Goal: Find specific page/section: Find specific page/section

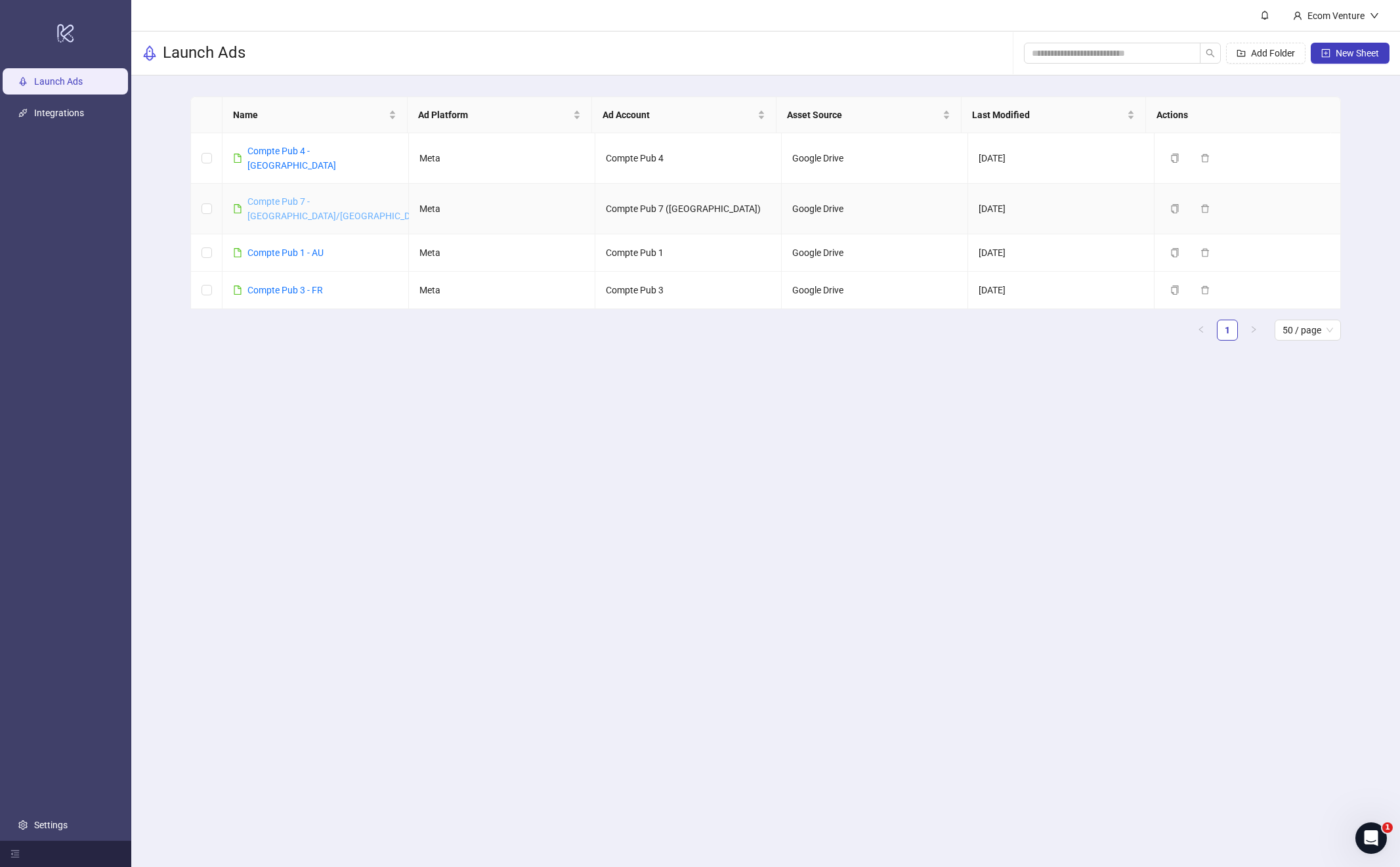
click at [298, 196] on link "Compte Pub 7 - [GEOGRAPHIC_DATA]/[GEOGRAPHIC_DATA]" at bounding box center [338, 209] width 181 height 25
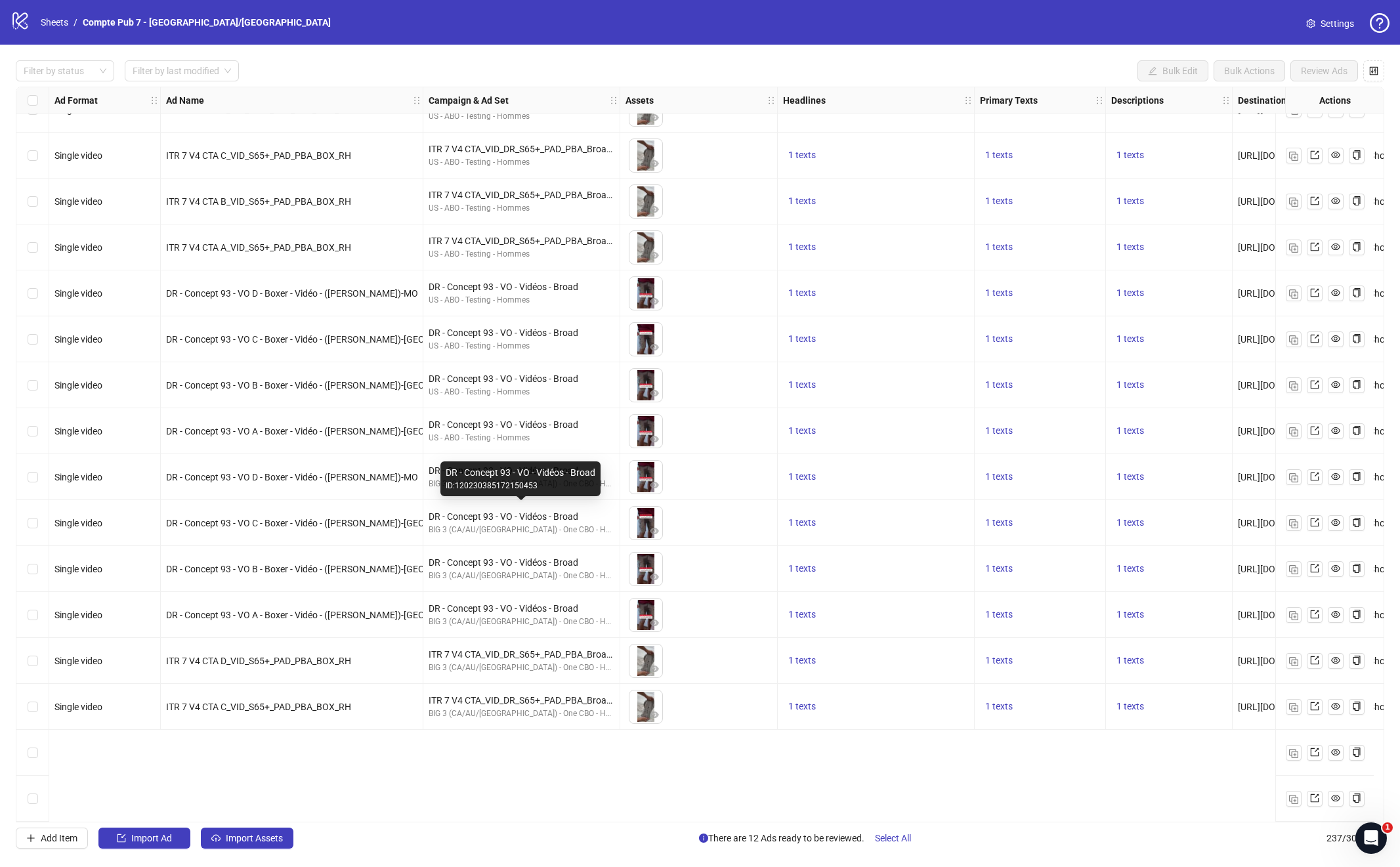
scroll to position [10006, 0]
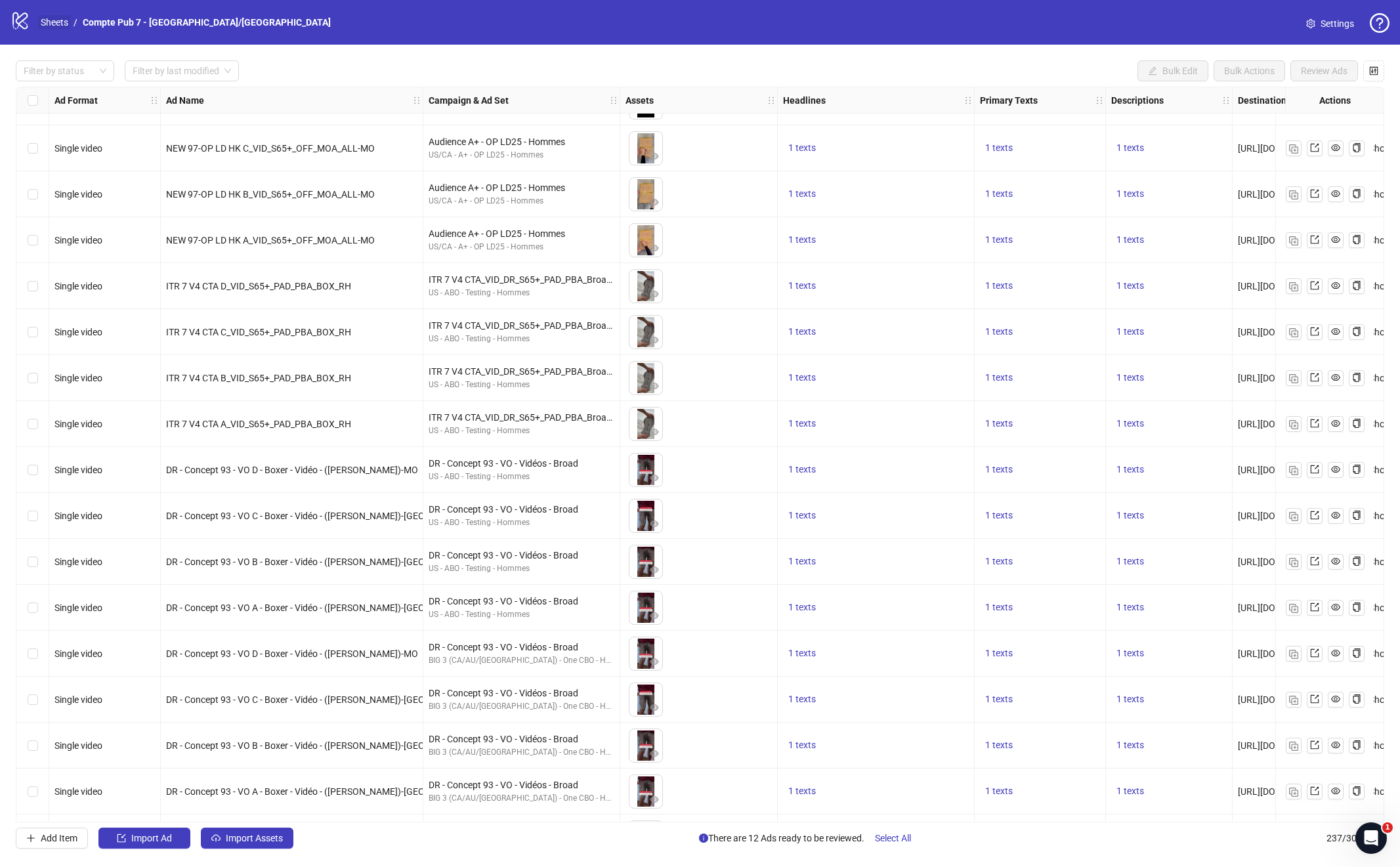
click at [58, 24] on link "Sheets" at bounding box center [54, 22] width 33 height 14
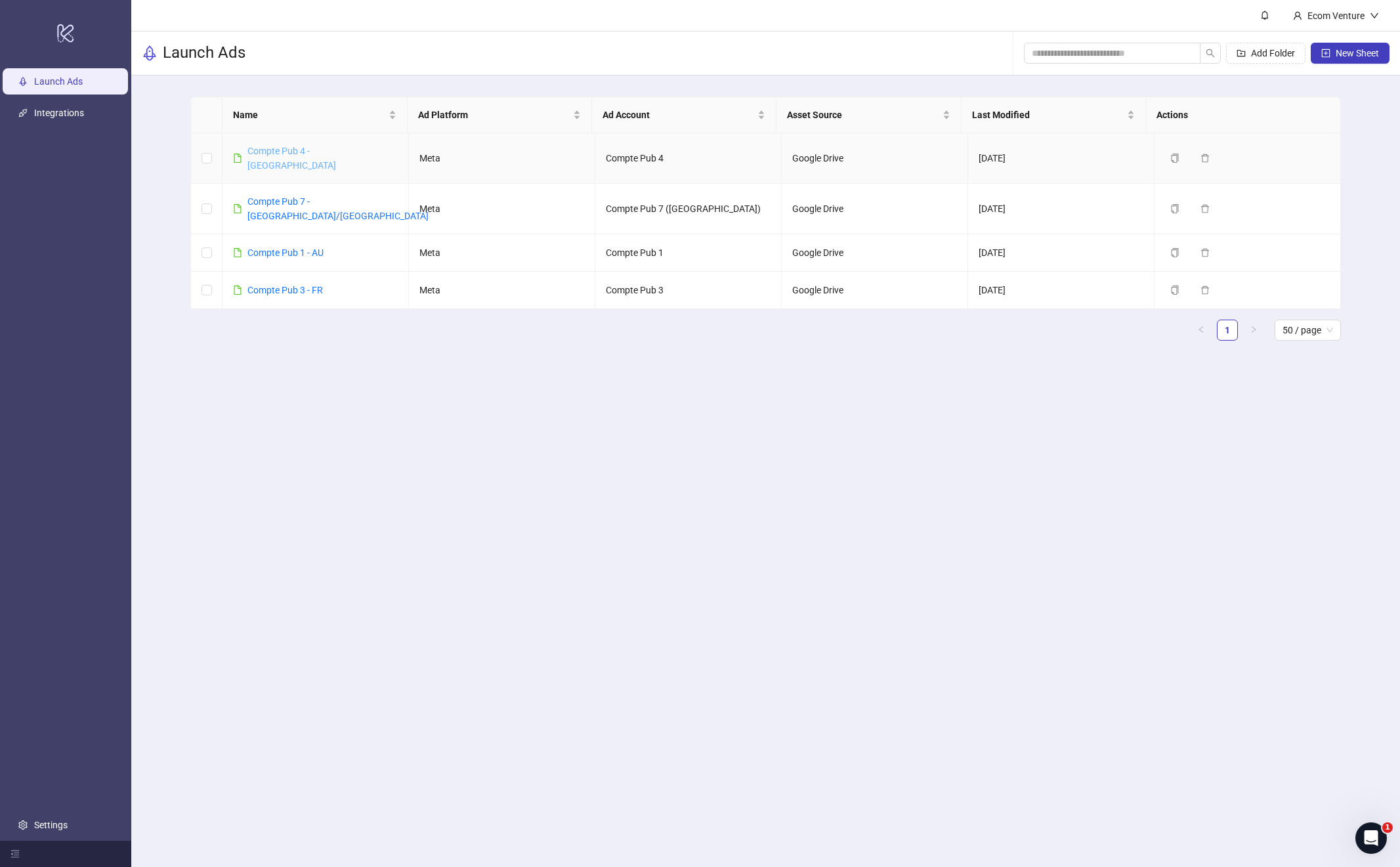
click at [282, 148] on link "Compte Pub 4 - [GEOGRAPHIC_DATA]" at bounding box center [291, 158] width 89 height 25
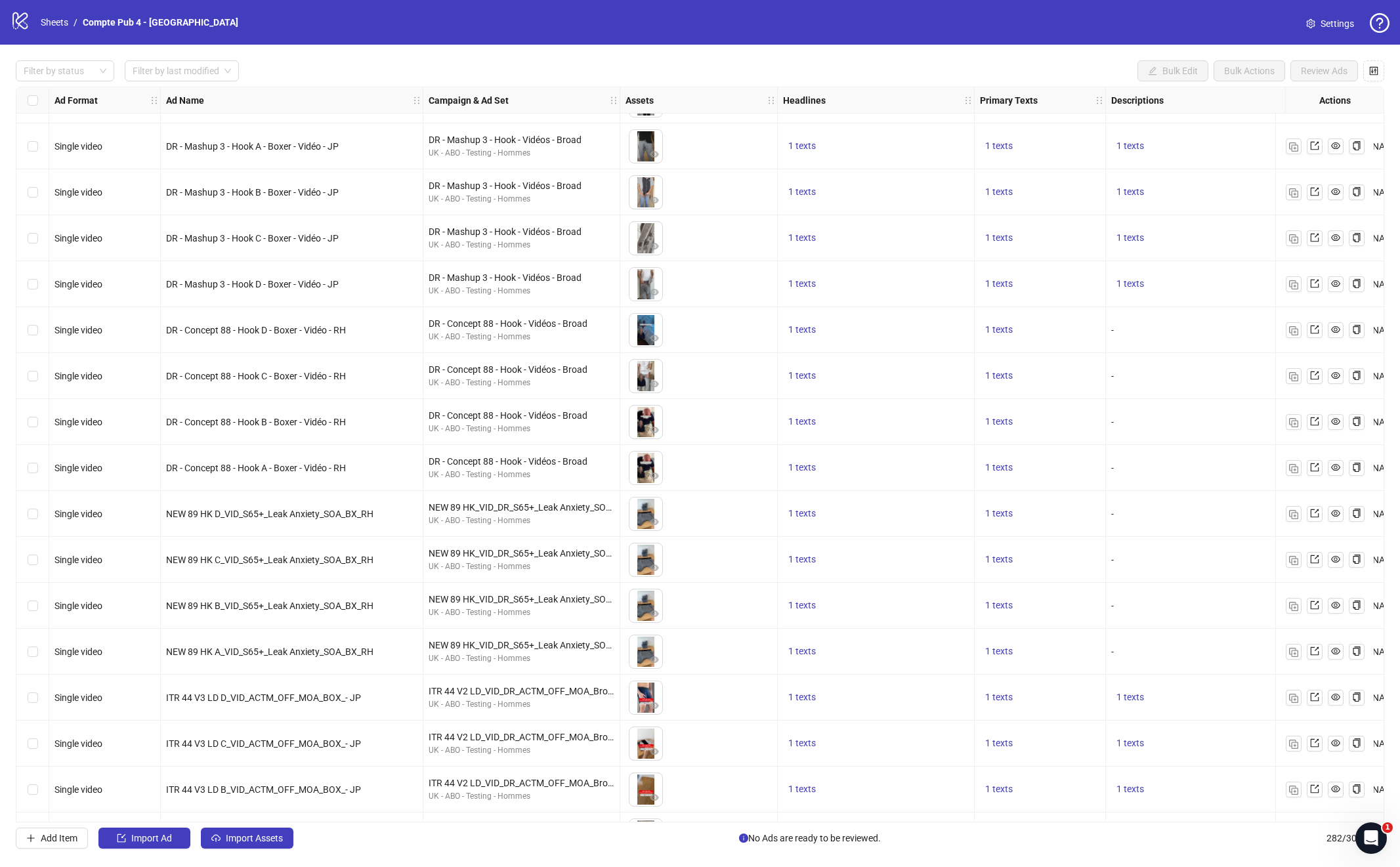
scroll to position [12255, 0]
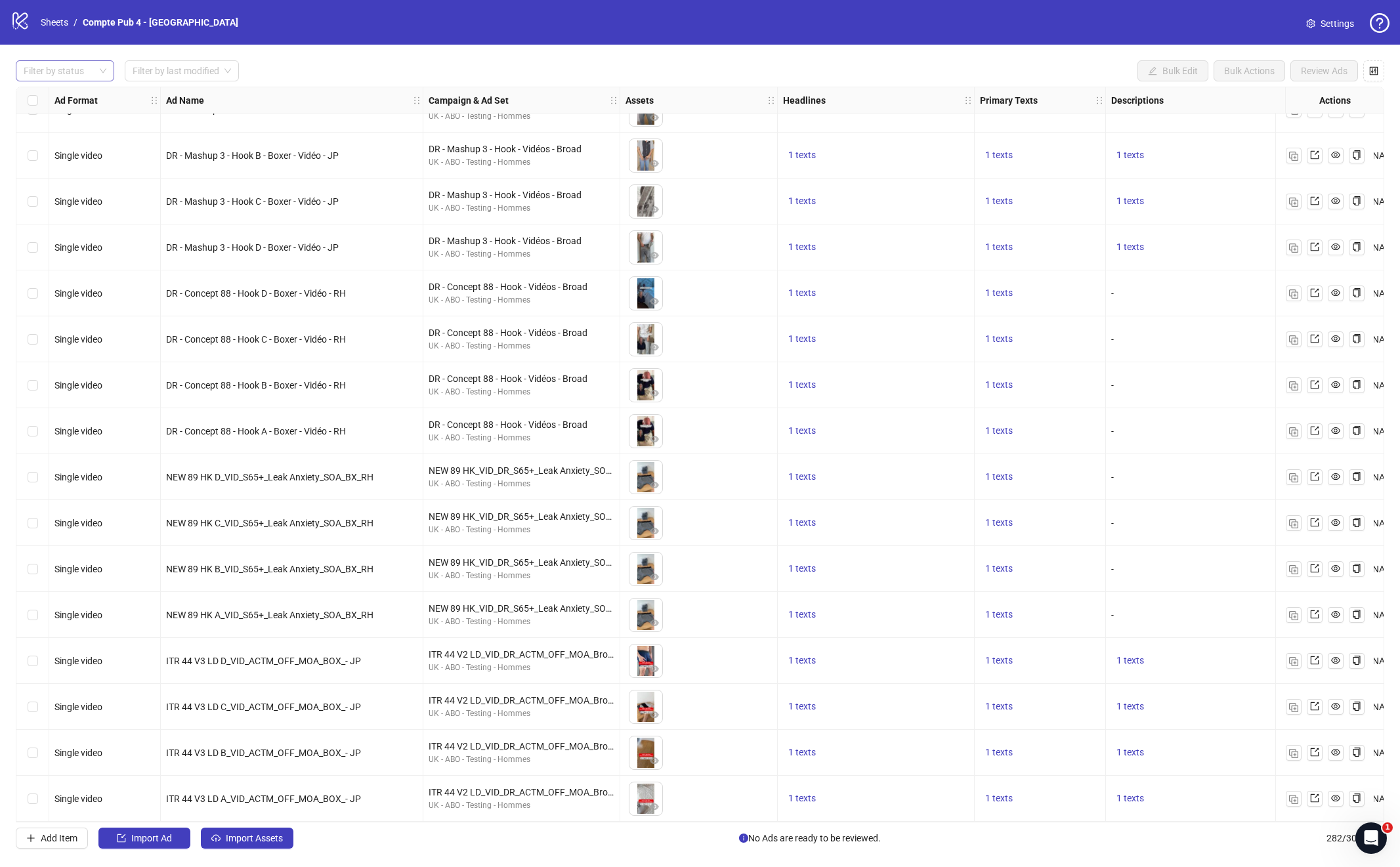
click at [61, 64] on div at bounding box center [57, 70] width 80 height 18
click at [159, 70] on input "search" at bounding box center [176, 71] width 87 height 20
click at [161, 117] on div "Last 3 Days" at bounding box center [183, 118] width 94 height 14
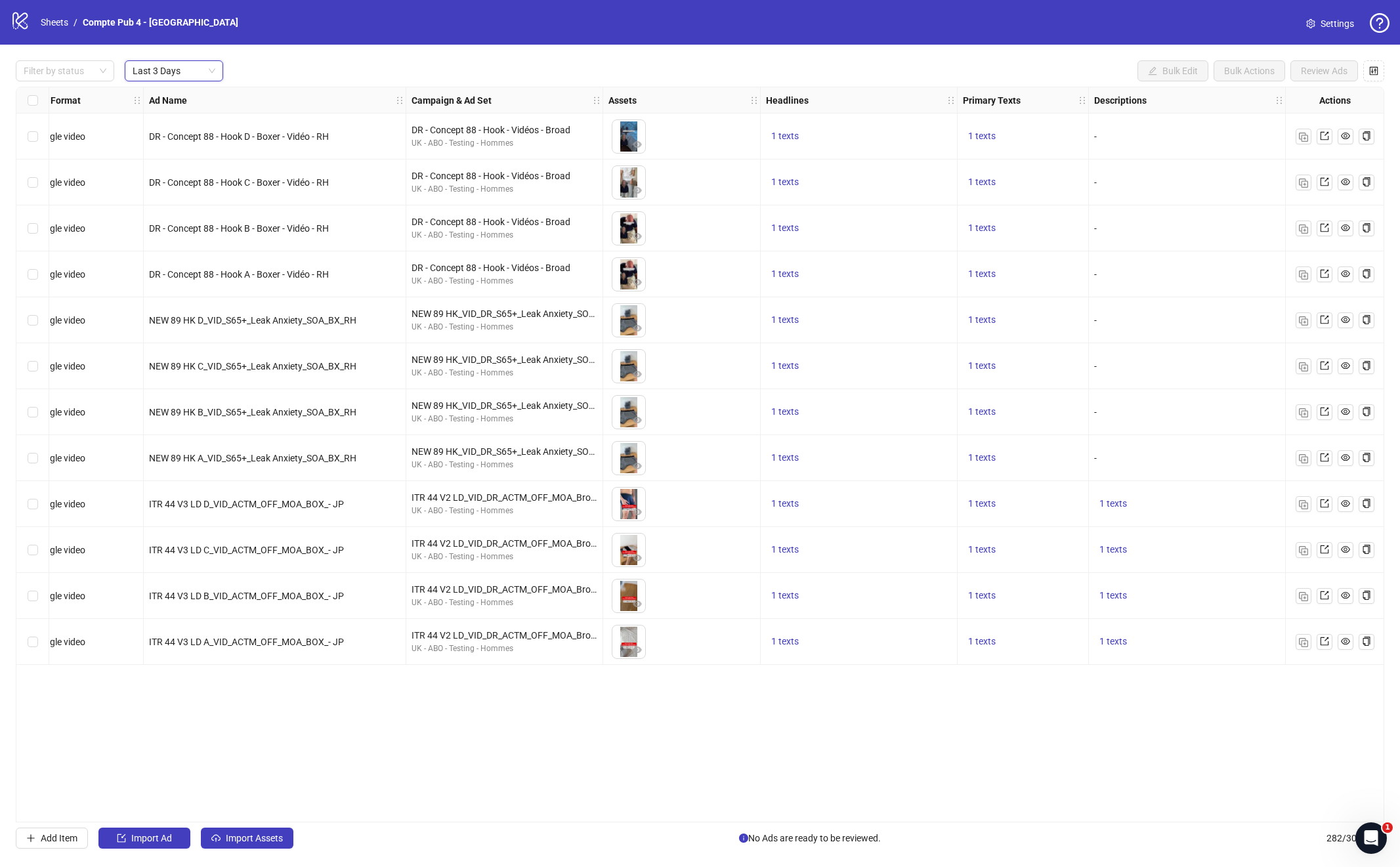
scroll to position [0, 0]
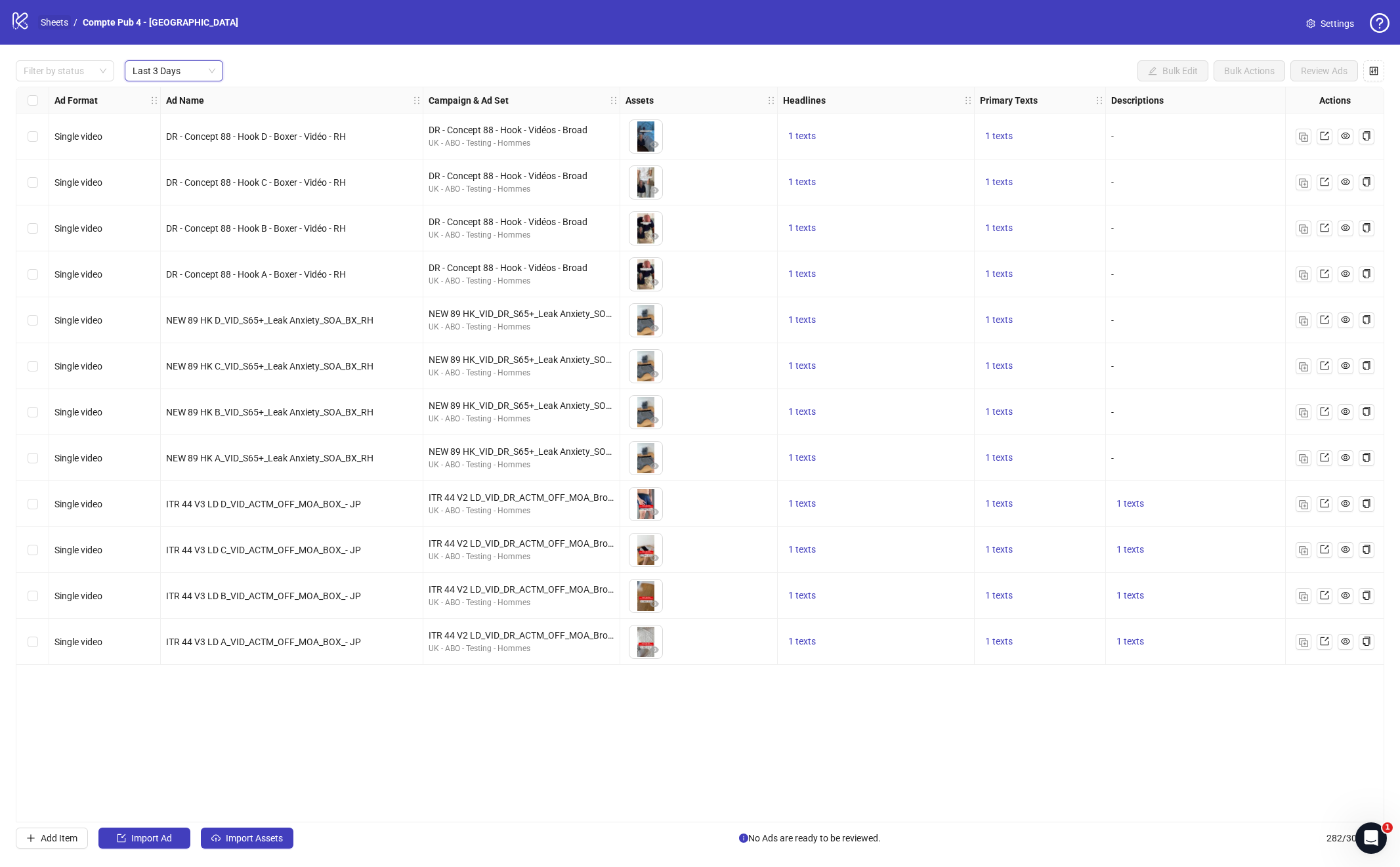
click at [58, 26] on link "Sheets" at bounding box center [54, 22] width 33 height 14
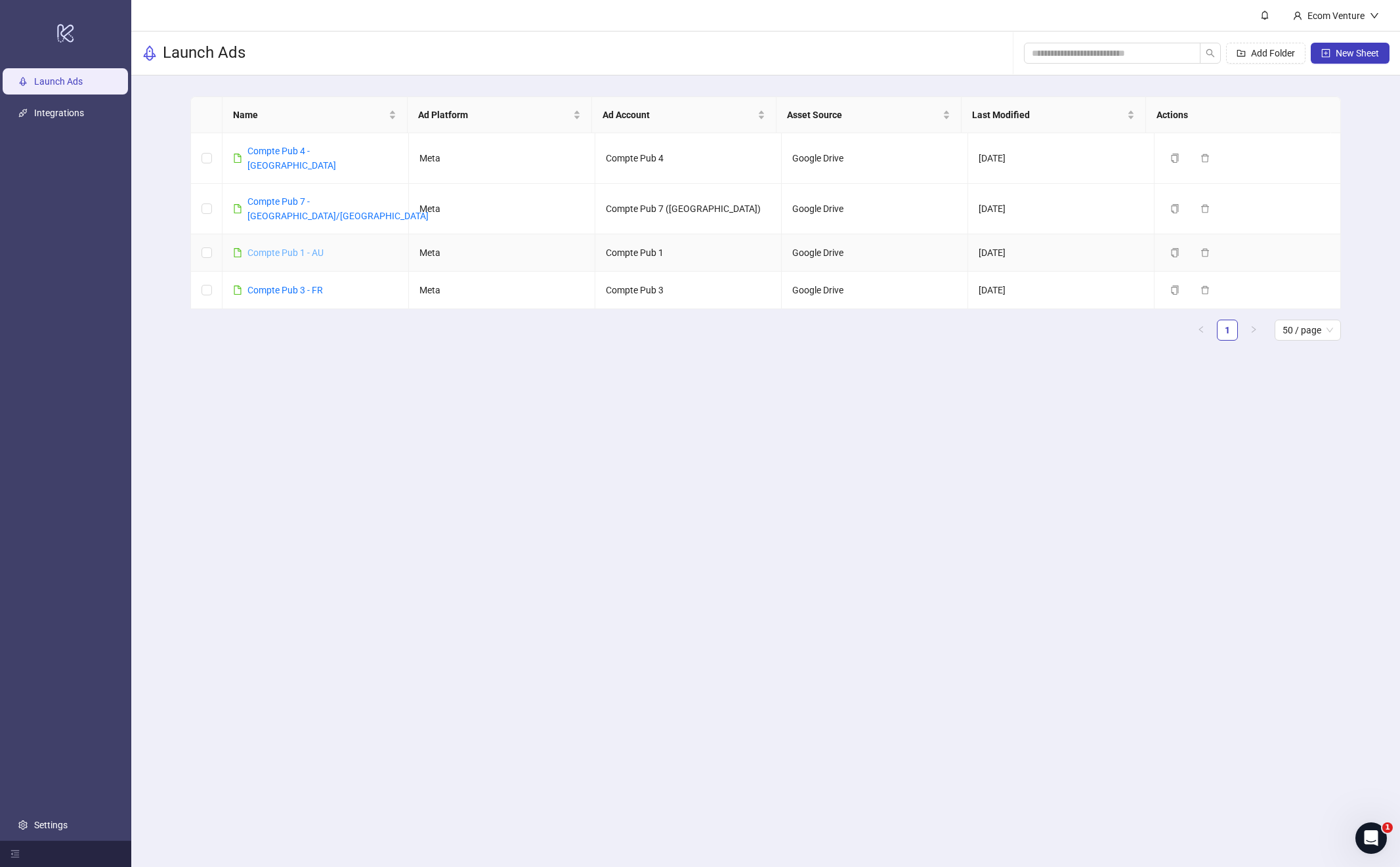
click at [270, 247] on link "Compte Pub 1 - AU" at bounding box center [285, 252] width 76 height 10
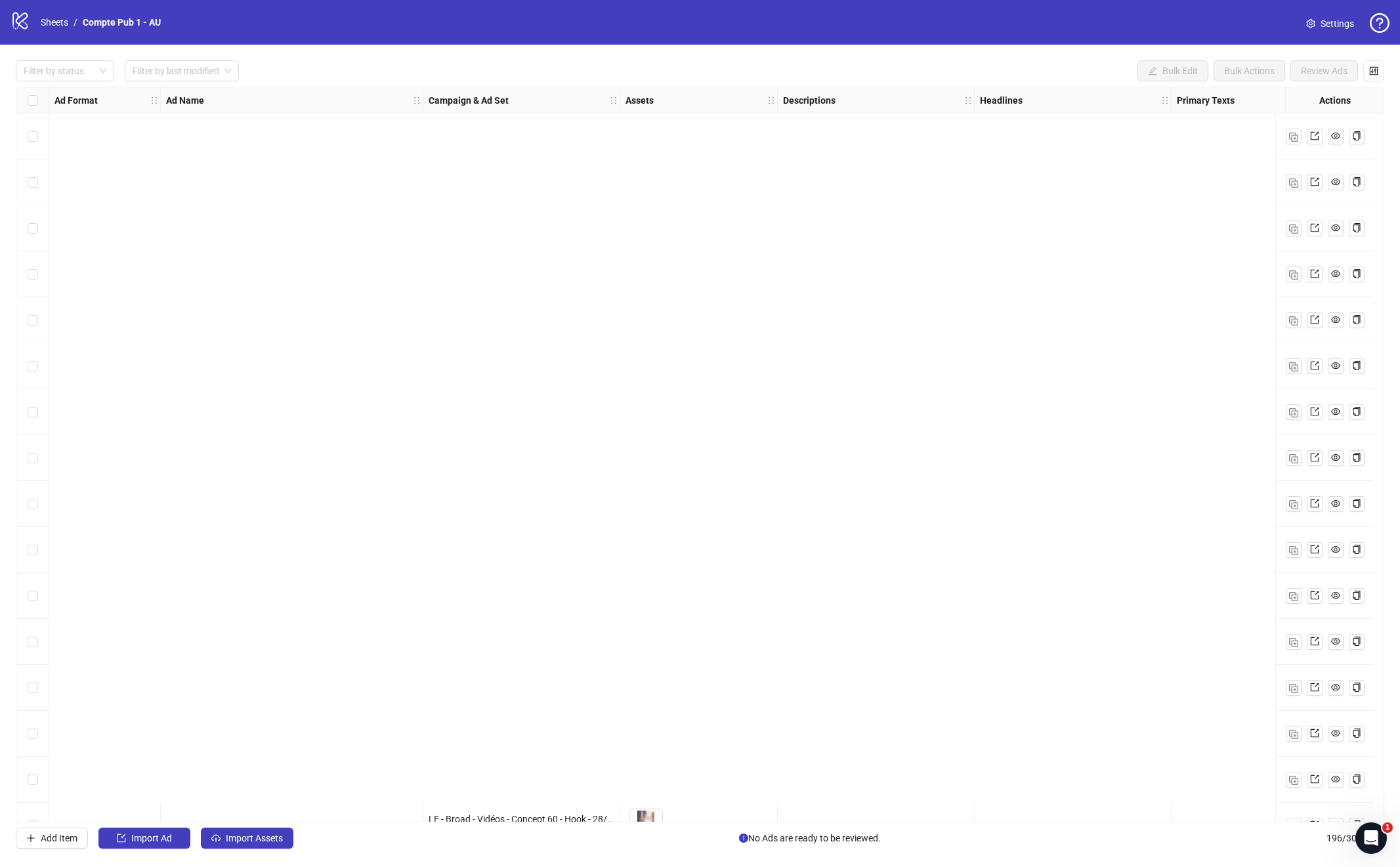
scroll to position [773, 0]
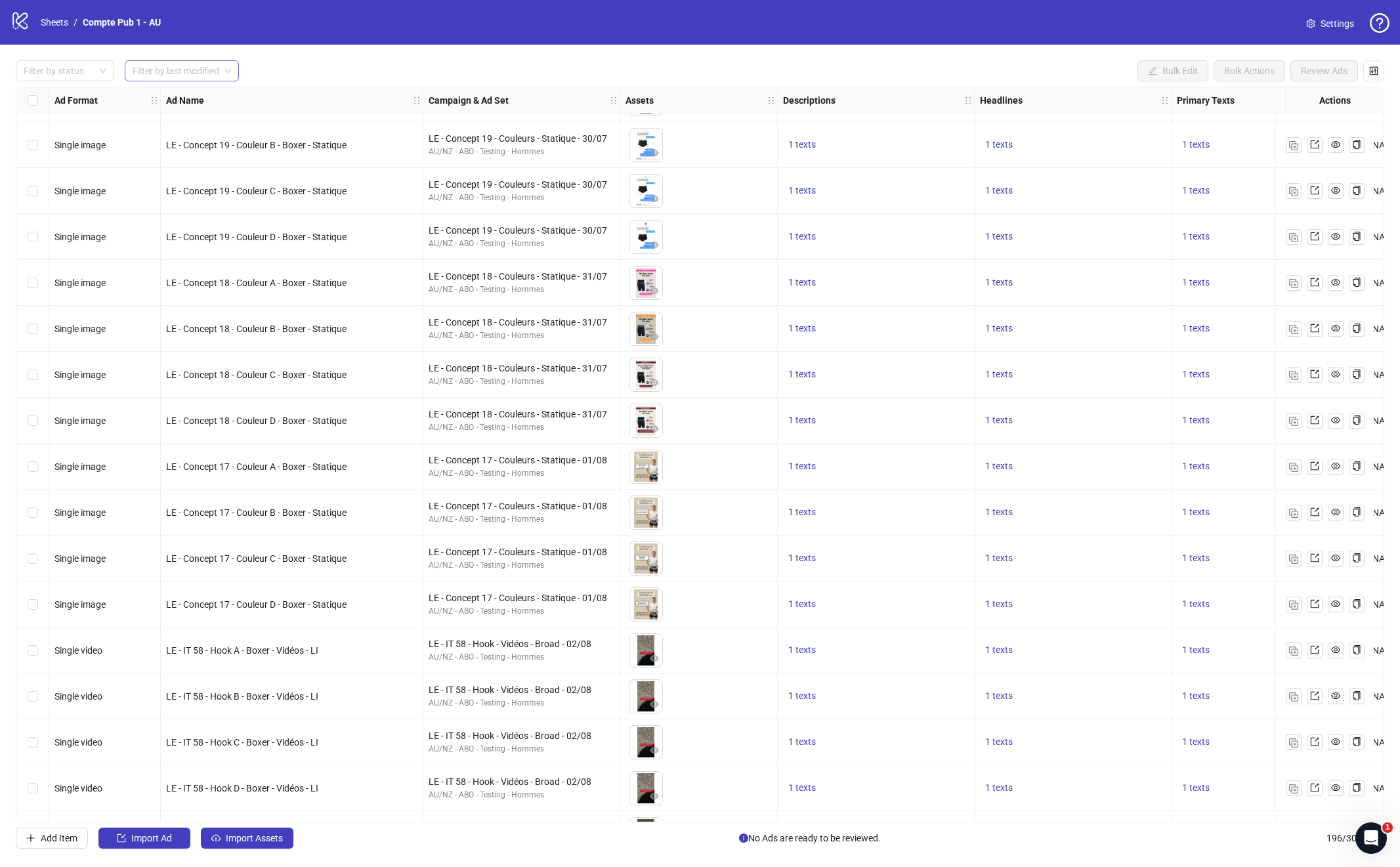
click at [187, 76] on input "search" at bounding box center [176, 71] width 87 height 20
click at [191, 113] on div "Last 3 Days" at bounding box center [183, 118] width 94 height 14
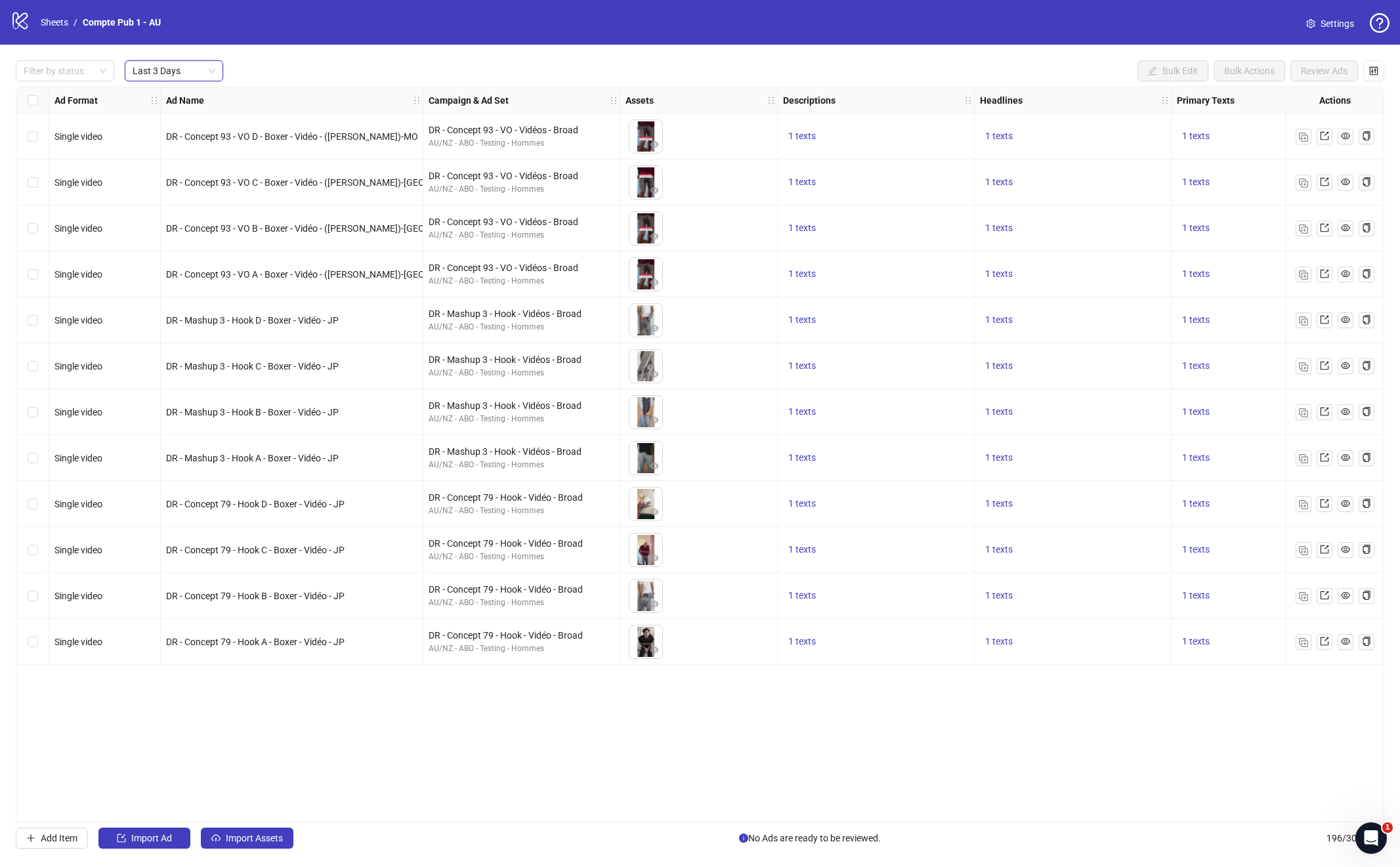
scroll to position [0, 0]
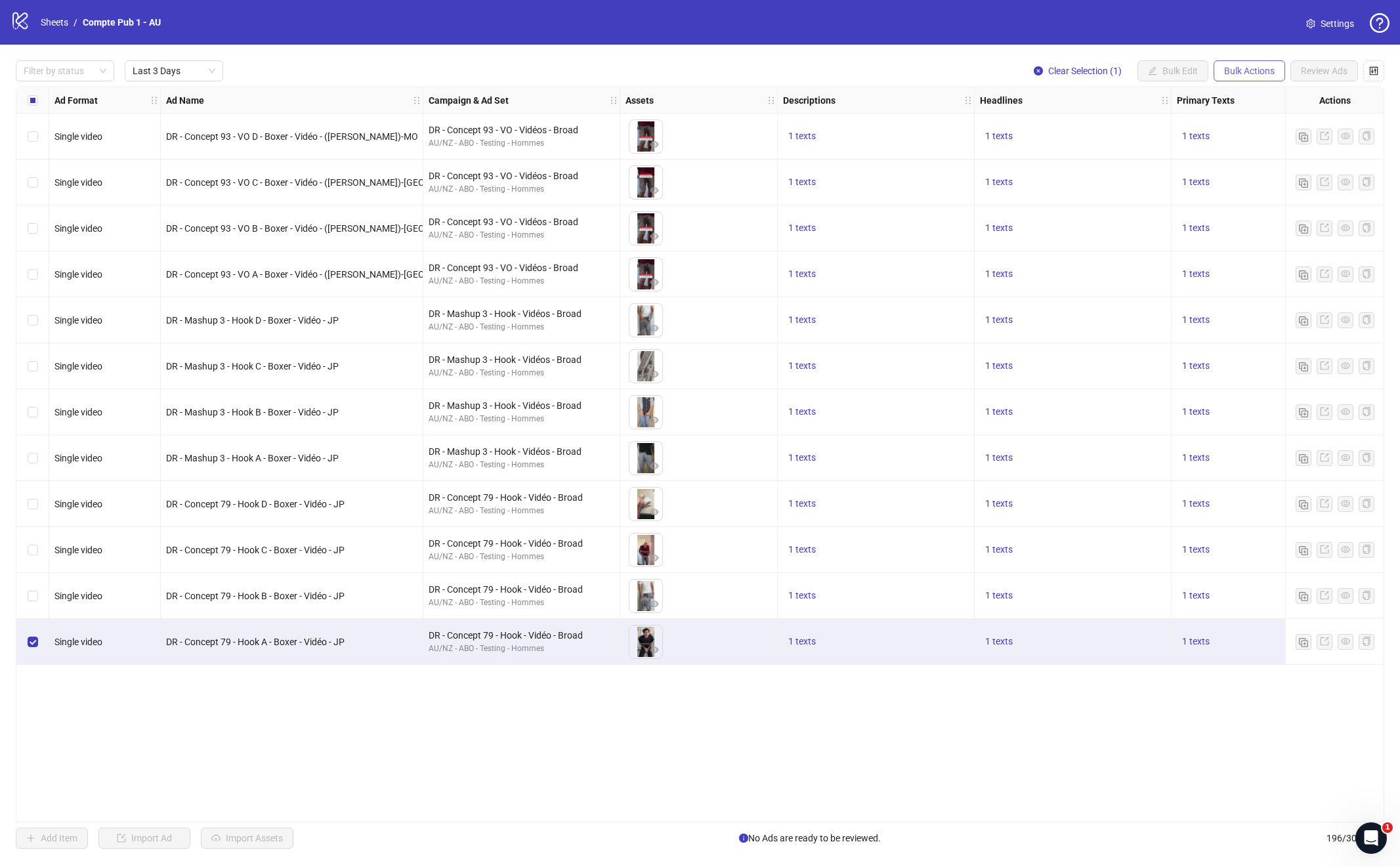
click at [1241, 73] on span "Bulk Actions" at bounding box center [1250, 70] width 50 height 10
click at [1187, 57] on div "Filter by status Last 3 Days Clear Selection (1) Bulk Edit Bulk Actions Review …" at bounding box center [700, 454] width 1400 height 820
click at [1109, 68] on span "Clear Selection (1)" at bounding box center [1084, 70] width 73 height 10
